Goal: Navigation & Orientation: Find specific page/section

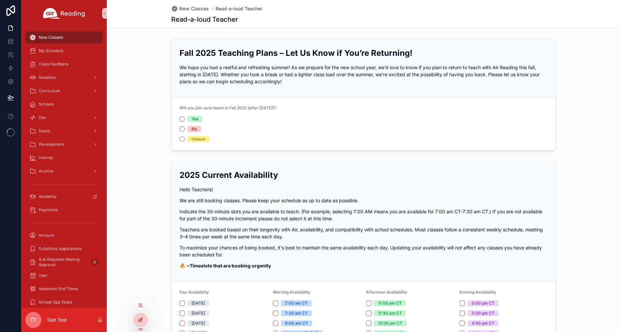
click at [137, 319] on div at bounding box center [140, 319] width 13 height 13
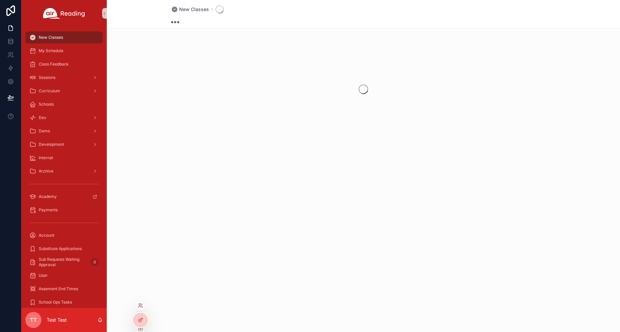
click at [141, 302] on div at bounding box center [140, 305] width 11 height 11
